Goal: Information Seeking & Learning: Learn about a topic

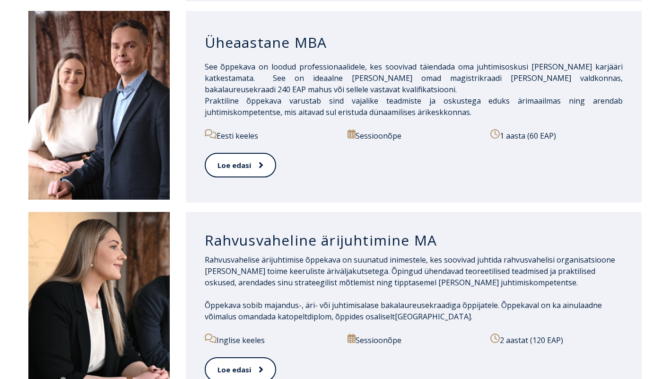
scroll to position [1115, 0]
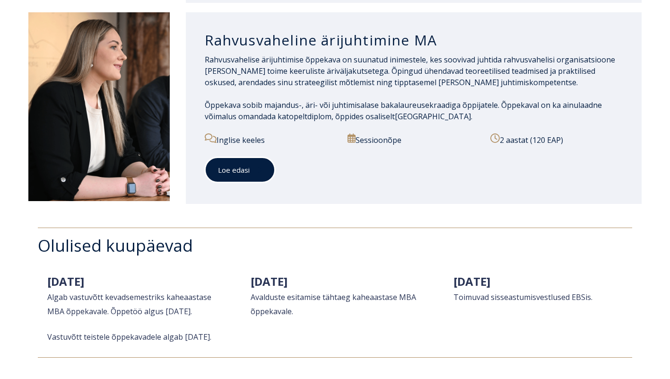
click at [233, 162] on link "Loe edasi" at bounding box center [240, 170] width 70 height 26
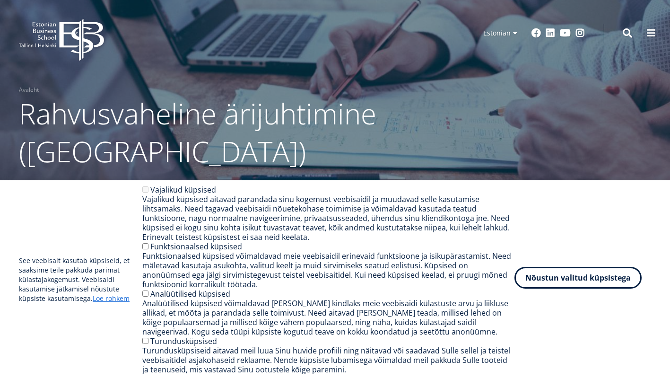
click at [567, 271] on button "Nõustun valitud küpsistega" at bounding box center [578, 278] width 127 height 22
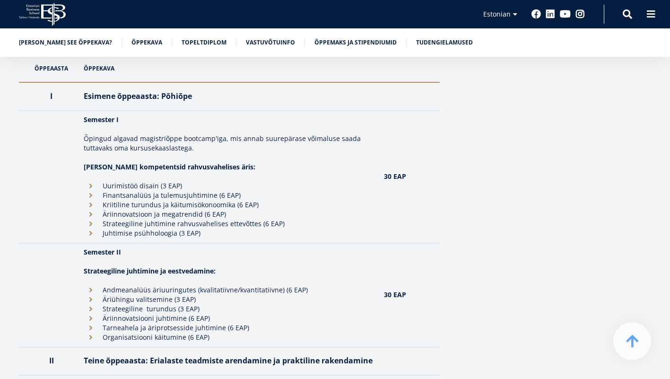
scroll to position [809, 0]
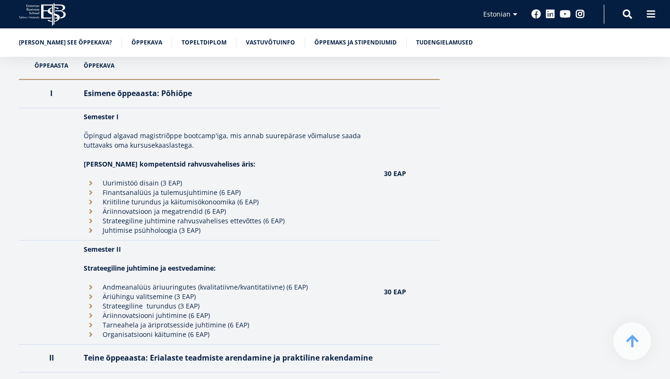
click at [148, 292] on li "Äriühingu valitsemine (3 EAP)" at bounding box center [229, 296] width 290 height 9
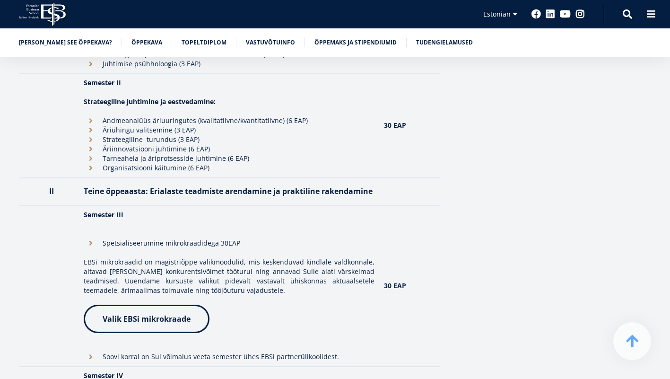
scroll to position [977, 0]
click at [91, 237] on li "Spetsialiseerumine mikrokraadidega 30EAP" at bounding box center [229, 241] width 290 height 9
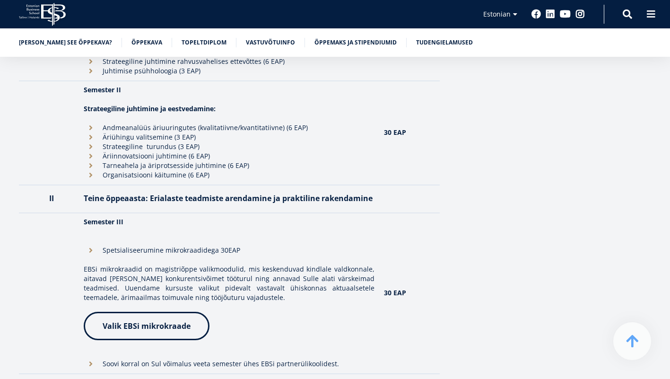
scroll to position [969, 0]
